Goal: Task Accomplishment & Management: Complete application form

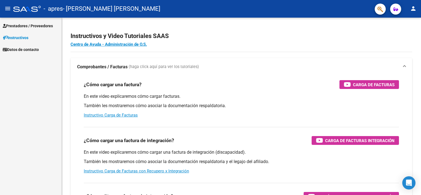
click at [23, 25] on span "Prestadores / Proveedores" at bounding box center [28, 26] width 50 height 6
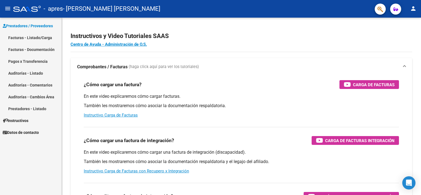
click at [29, 36] on link "Facturas - Listado/Carga" at bounding box center [30, 38] width 61 height 12
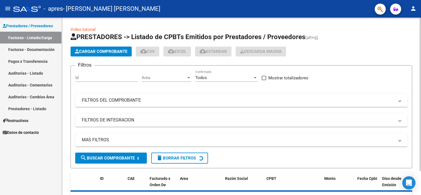
click at [83, 42] on app-list-header "PRESTADORES -> Listado de CPBTs Emitidos por Prestadores / Proveedores (alt+q) …" at bounding box center [242, 101] width 342 height 136
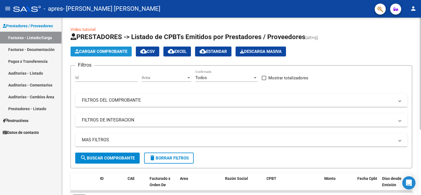
click at [90, 51] on span "Cargar Comprobante" at bounding box center [101, 51] width 52 height 5
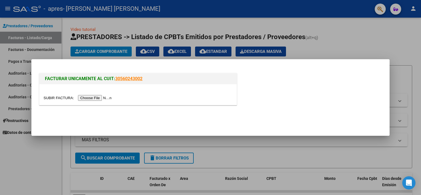
click at [85, 99] on input "file" at bounding box center [79, 98] width 70 height 6
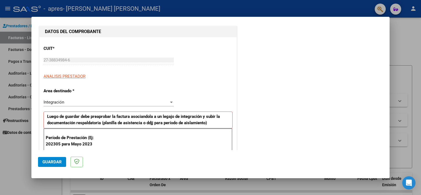
scroll to position [110, 0]
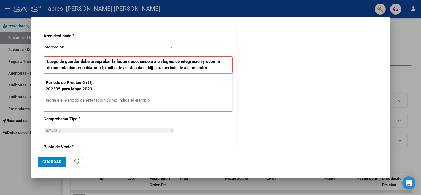
click at [60, 98] on input "Ingrese el Período de Prestación como indica el ejemplo" at bounding box center [109, 100] width 127 height 5
type input "202507"
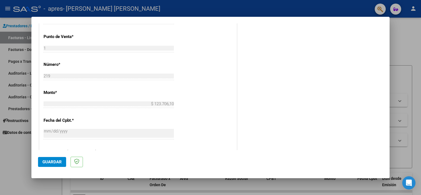
click at [49, 161] on span "Guardar" at bounding box center [51, 162] width 19 height 5
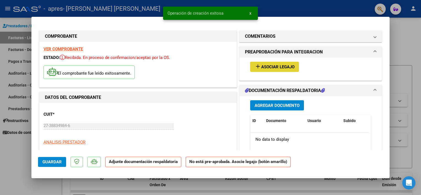
click at [271, 66] on span "Asociar Legajo" at bounding box center [277, 67] width 33 height 5
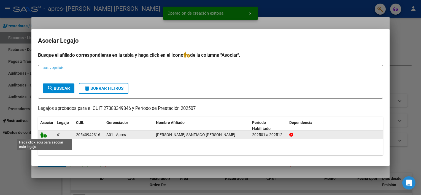
click at [45, 136] on icon at bounding box center [43, 135] width 7 height 6
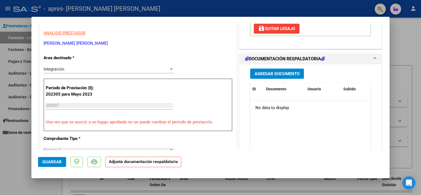
scroll to position [110, 0]
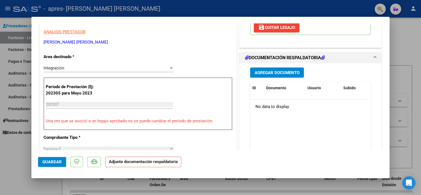
click at [272, 70] on span "Agregar Documento" at bounding box center [277, 72] width 45 height 5
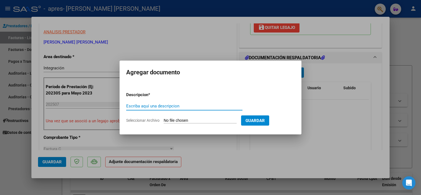
click at [171, 105] on input "Escriba aquí una descripcion" at bounding box center [184, 106] width 116 height 5
type input "PLANILLA DE ASISTENCIA [DATE] PSI"
click at [227, 93] on form "Descripcion * PLANILLA DE ASISTENCIA [DATE] PSI Escriba aquí una descripcion Se…" at bounding box center [210, 108] width 169 height 40
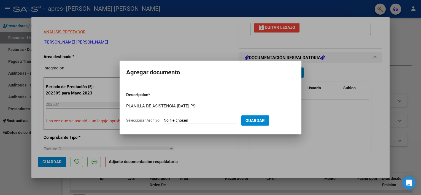
click at [184, 122] on input "Seleccionar Archivo" at bounding box center [200, 120] width 73 height 5
type input "C:\fakepath\[PERSON_NAME] APRES [DATE] PSI.pdf"
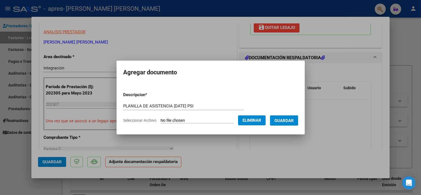
click at [278, 119] on span "Guardar" at bounding box center [284, 120] width 19 height 5
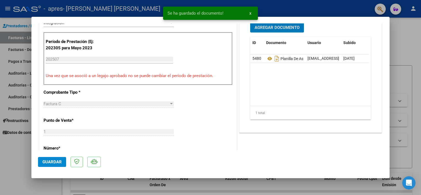
scroll to position [165, 0]
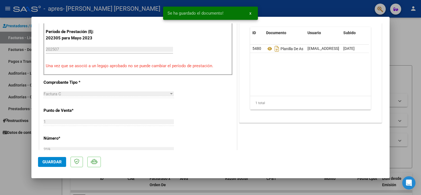
click at [59, 161] on span "Guardar" at bounding box center [51, 162] width 19 height 5
click at [13, 151] on div at bounding box center [210, 97] width 421 height 195
type input "$ 0,00"
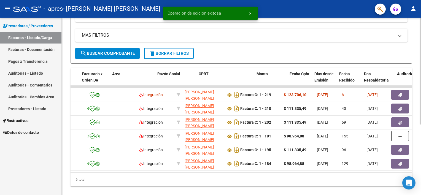
scroll to position [0, 78]
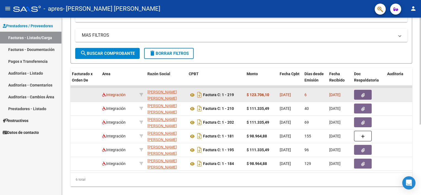
drag, startPoint x: 267, startPoint y: 95, endPoint x: 249, endPoint y: 94, distance: 17.6
click at [249, 94] on div "$ 123.706,10" at bounding box center [261, 95] width 29 height 6
copy strong "123.706,10"
click at [192, 94] on icon at bounding box center [192, 95] width 7 height 7
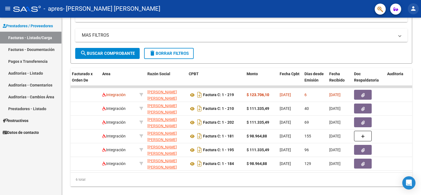
click at [415, 9] on mat-icon "person" at bounding box center [413, 8] width 7 height 7
click at [393, 37] on mat-icon "exit_to_app" at bounding box center [393, 36] width 7 height 7
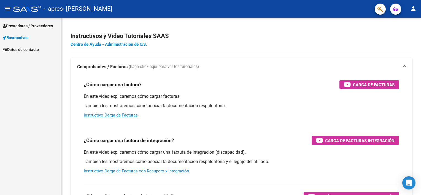
click at [29, 23] on span "Prestadores / Proveedores" at bounding box center [28, 26] width 50 height 6
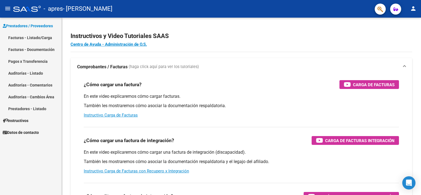
click at [39, 36] on link "Facturas - Listado/Carga" at bounding box center [30, 38] width 61 height 12
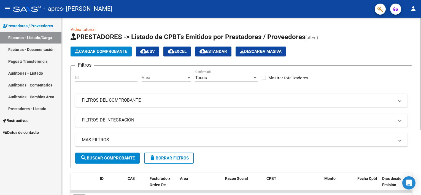
click at [104, 56] on button "Cargar Comprobante" at bounding box center [101, 52] width 61 height 10
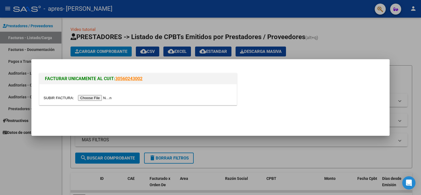
click at [97, 98] on input "file" at bounding box center [79, 98] width 70 height 6
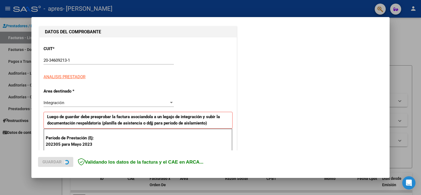
scroll to position [83, 0]
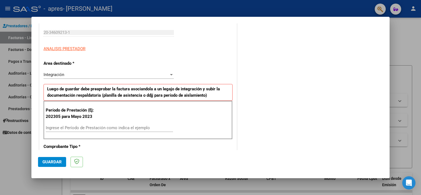
click at [78, 128] on input "Ingrese el Período de Prestación como indica el ejemplo" at bounding box center [109, 127] width 127 height 5
type input "202507"
click at [51, 160] on span "Guardar" at bounding box center [51, 162] width 19 height 5
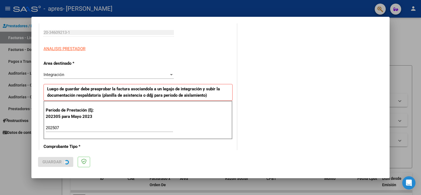
scroll to position [0, 0]
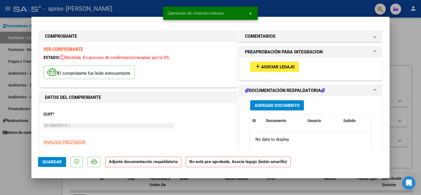
click at [261, 69] on span "Asociar Legajo" at bounding box center [277, 67] width 33 height 5
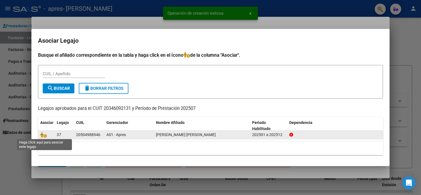
click at [47, 134] on span at bounding box center [44, 135] width 8 height 4
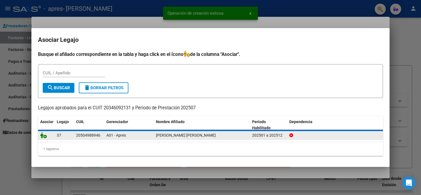
click at [45, 134] on icon at bounding box center [43, 135] width 7 height 6
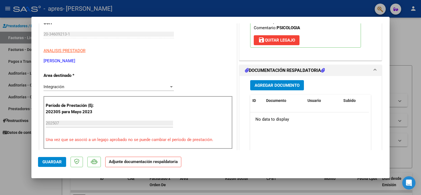
scroll to position [110, 0]
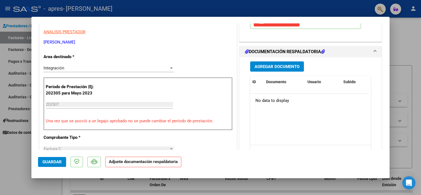
click at [276, 58] on div "Agregar Documento ID Documento Usuario Subido Acción No data to display 0 total…" at bounding box center [310, 112] width 129 height 110
click at [280, 67] on span "Agregar Documento" at bounding box center [277, 66] width 45 height 5
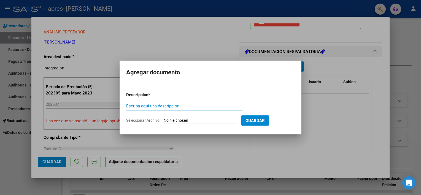
click at [144, 107] on input "Escriba aquí una descripcion" at bounding box center [184, 106] width 116 height 5
type input "PLANILLA DE ASISTENCIA [DATE] PSI"
click at [198, 120] on input "Seleccionar Archivo" at bounding box center [200, 120] width 73 height 5
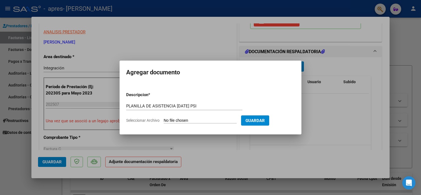
type input "C:\fakepath\PLANILLA MORELLI APRES JULIO 2025 PSI.pdf"
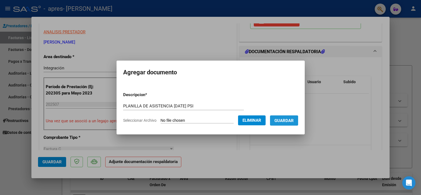
click at [283, 121] on span "Guardar" at bounding box center [284, 120] width 19 height 5
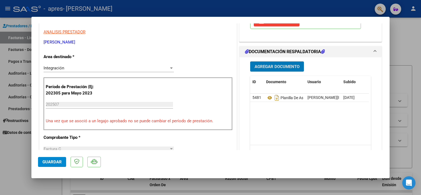
click at [55, 161] on span "Guardar" at bounding box center [51, 162] width 19 height 5
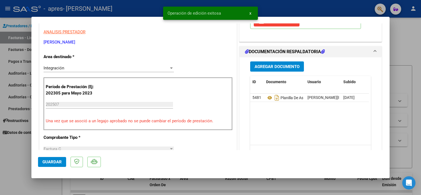
click at [22, 154] on div at bounding box center [210, 97] width 421 height 195
type input "$ 0,00"
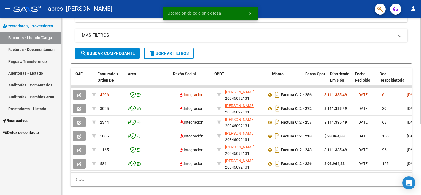
scroll to position [0, 55]
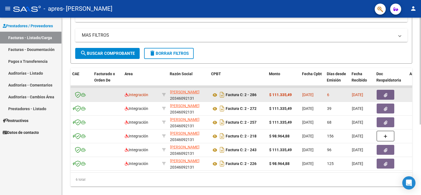
drag, startPoint x: 293, startPoint y: 94, endPoint x: 273, endPoint y: 93, distance: 20.2
click at [273, 93] on div "$ 111.335,49" at bounding box center [283, 95] width 29 height 6
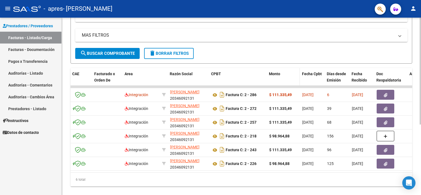
copy strong "111.335,49"
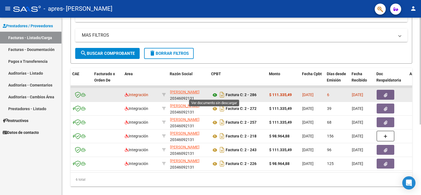
click at [213, 94] on icon at bounding box center [214, 95] width 7 height 7
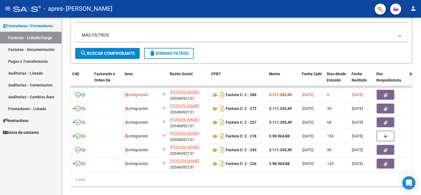
click at [412, 8] on mat-icon "person" at bounding box center [413, 8] width 7 height 7
click at [395, 38] on button "exit_to_app Salir" at bounding box center [402, 36] width 34 height 13
